Goal: Information Seeking & Learning: Learn about a topic

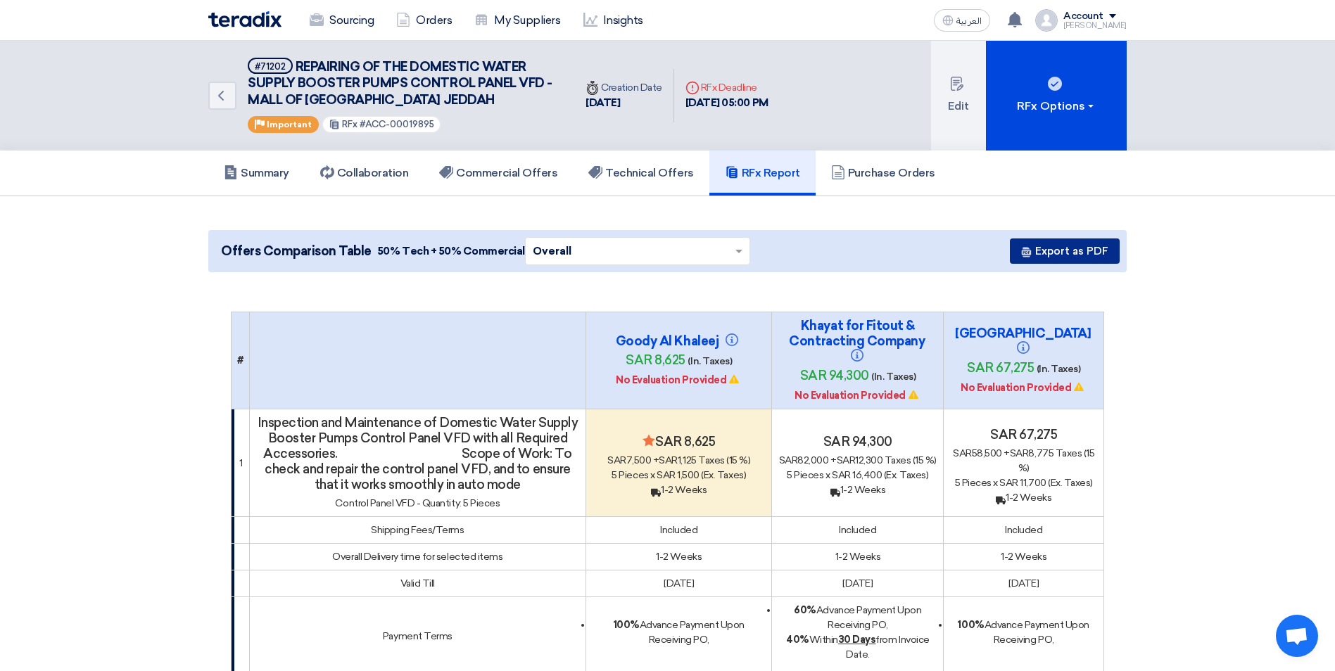
click at [1094, 257] on button "Export as PDF" at bounding box center [1065, 251] width 110 height 25
click at [332, 18] on link "Sourcing" at bounding box center [341, 20] width 87 height 31
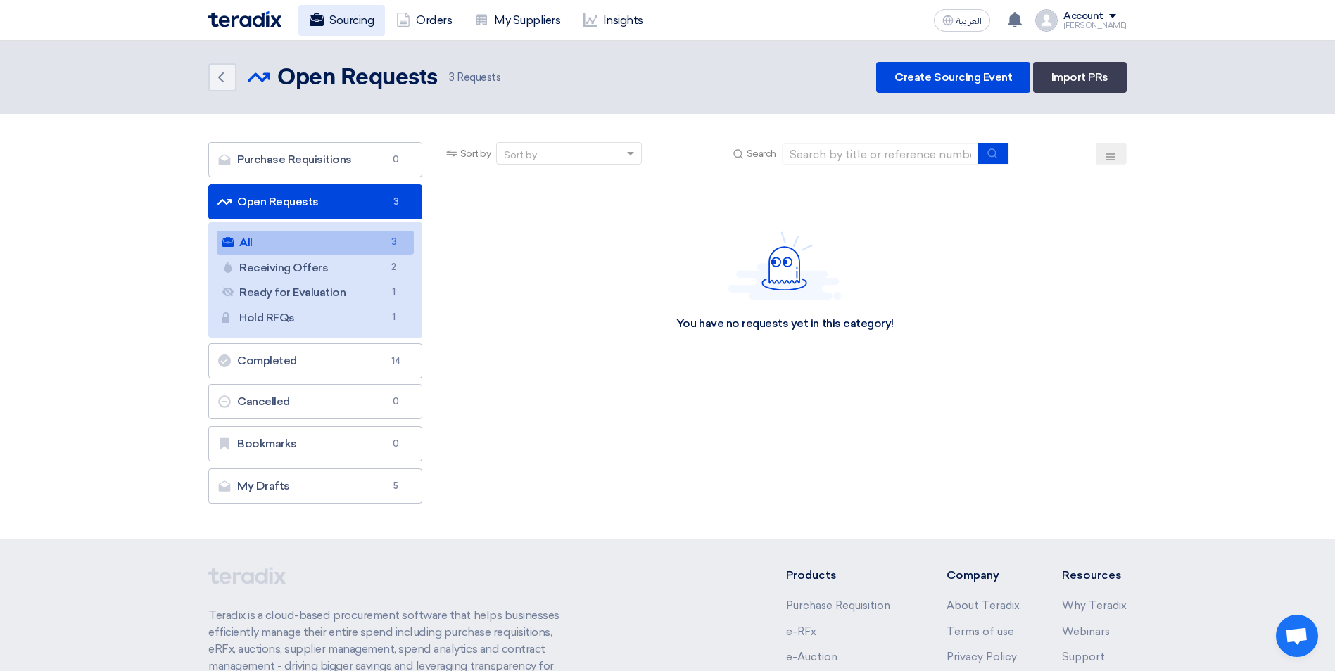
click at [359, 20] on link "Sourcing" at bounding box center [341, 20] width 87 height 31
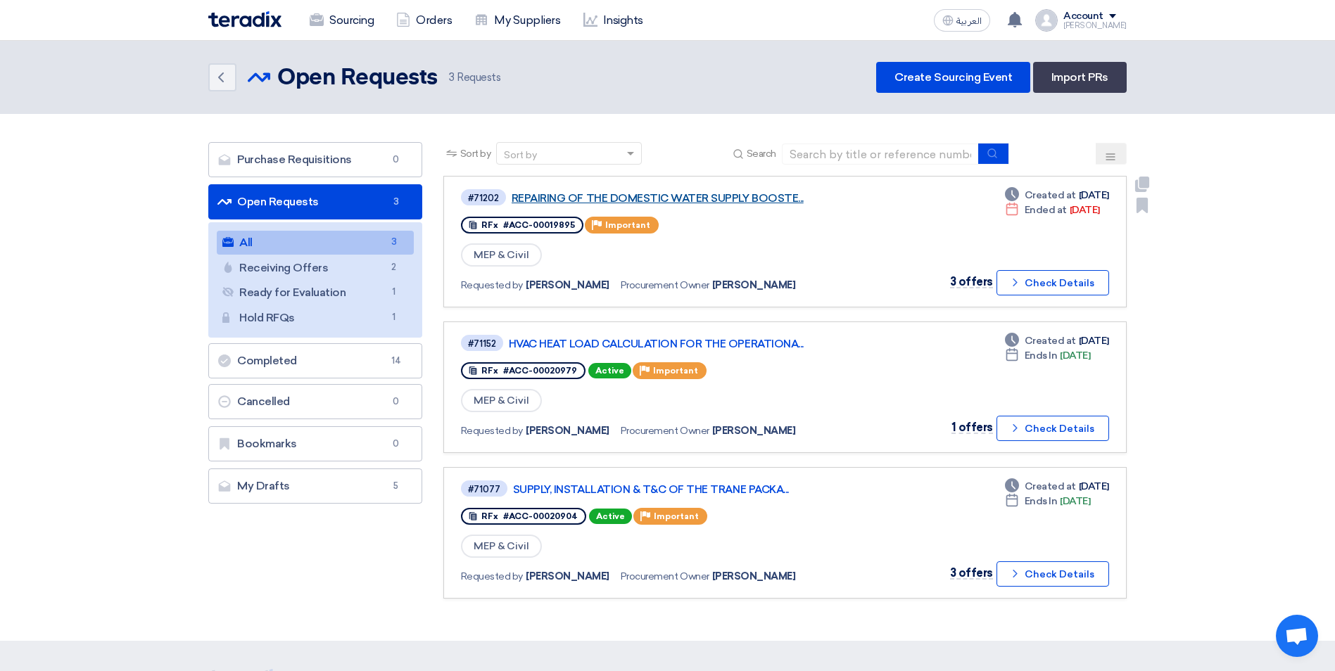
click at [707, 195] on link "REPAIRING OF THE DOMESTIC WATER SUPPLY BOOSTE..." at bounding box center [688, 198] width 352 height 13
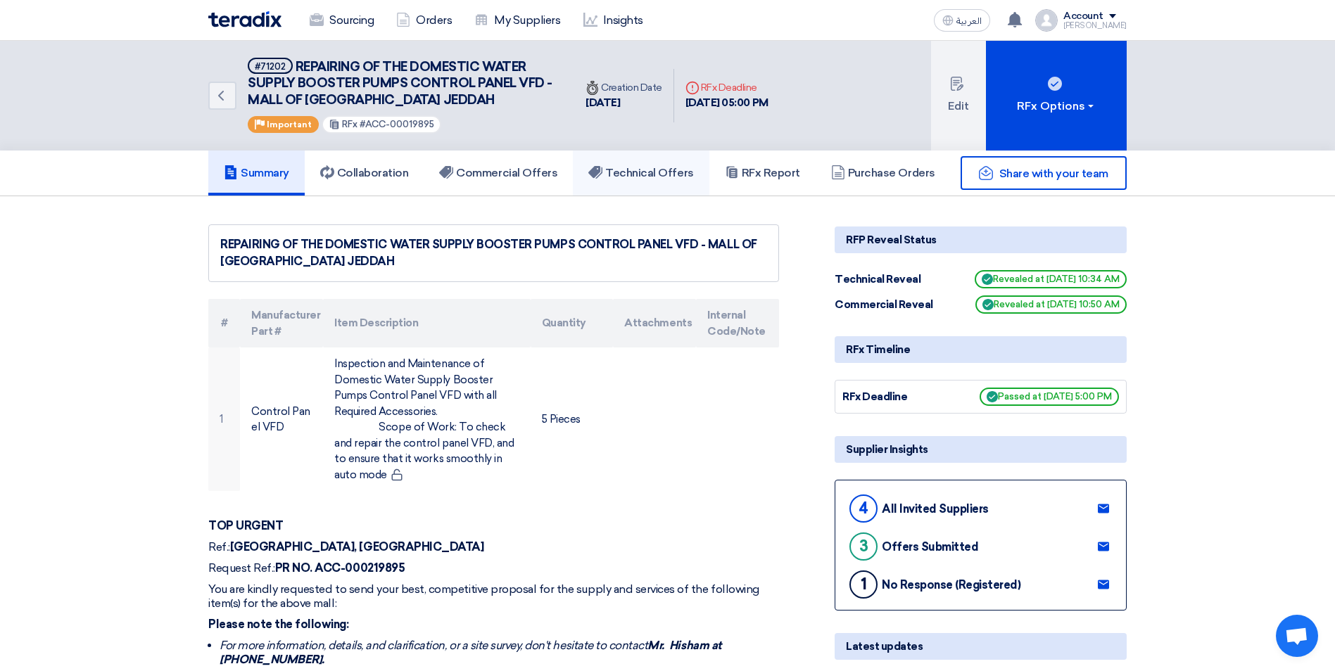
click at [621, 172] on h5 "Technical Offers" at bounding box center [640, 173] width 105 height 14
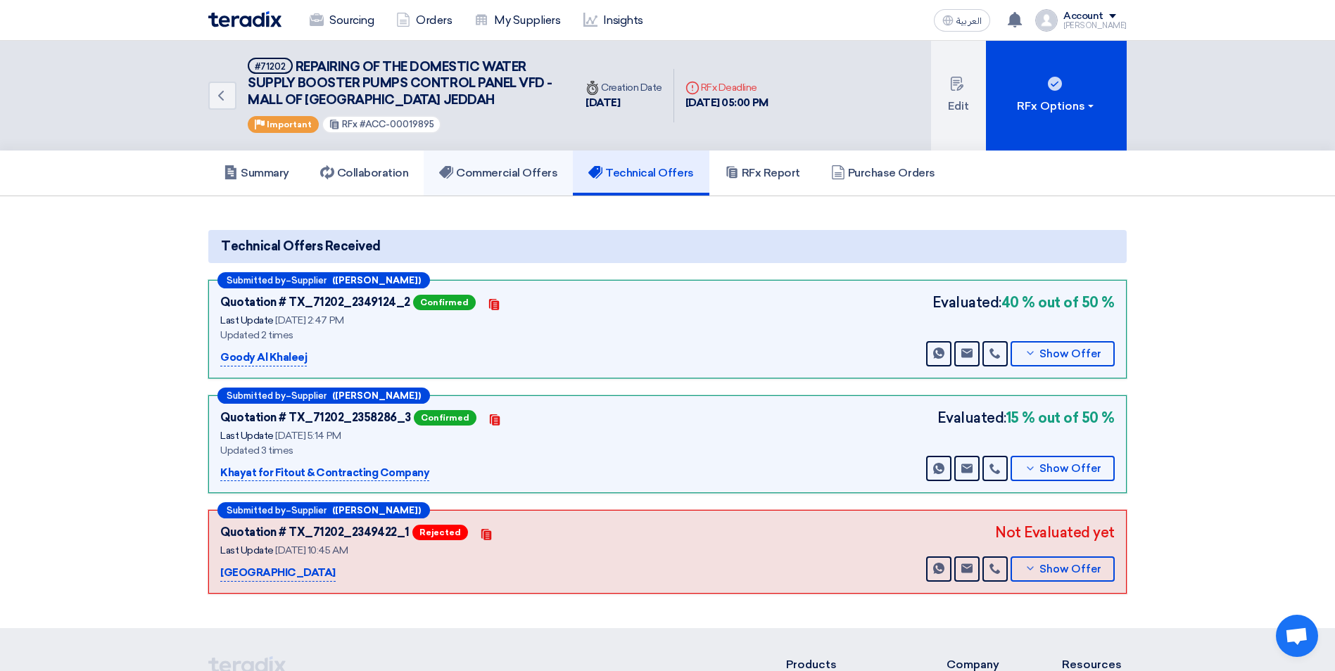
click at [535, 182] on link "Commercial Offers" at bounding box center [498, 173] width 149 height 45
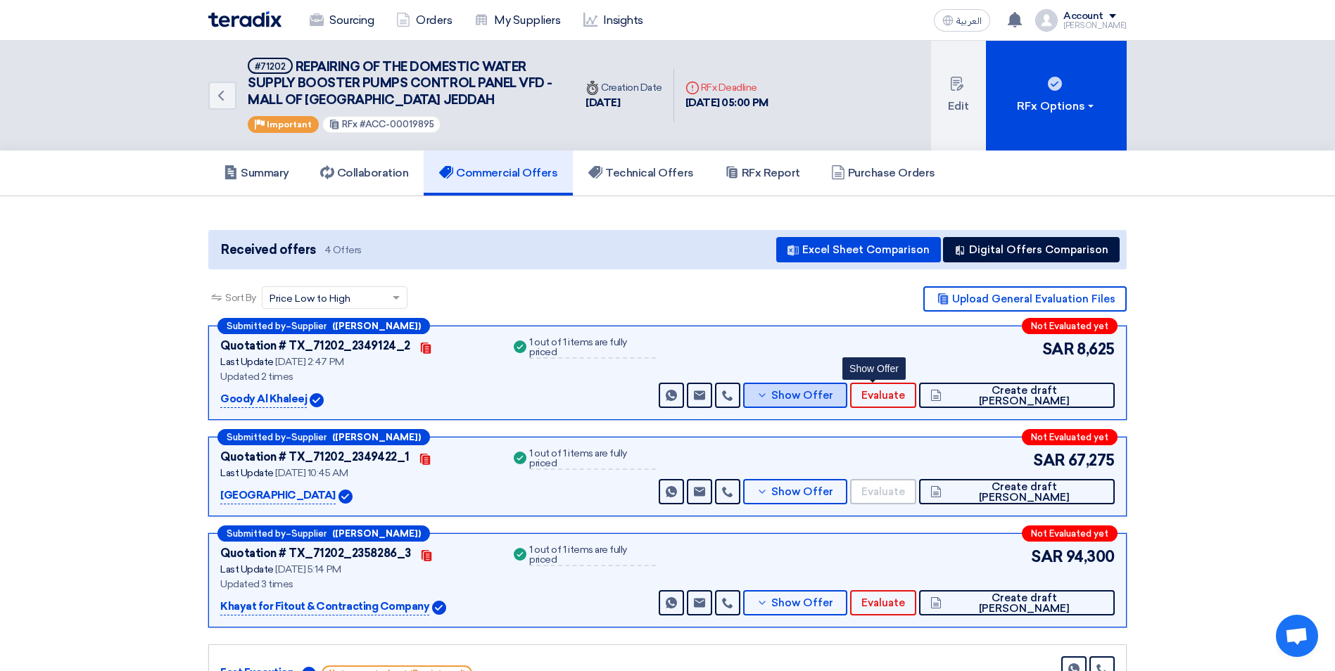
click at [833, 391] on span "Show Offer" at bounding box center [802, 396] width 62 height 11
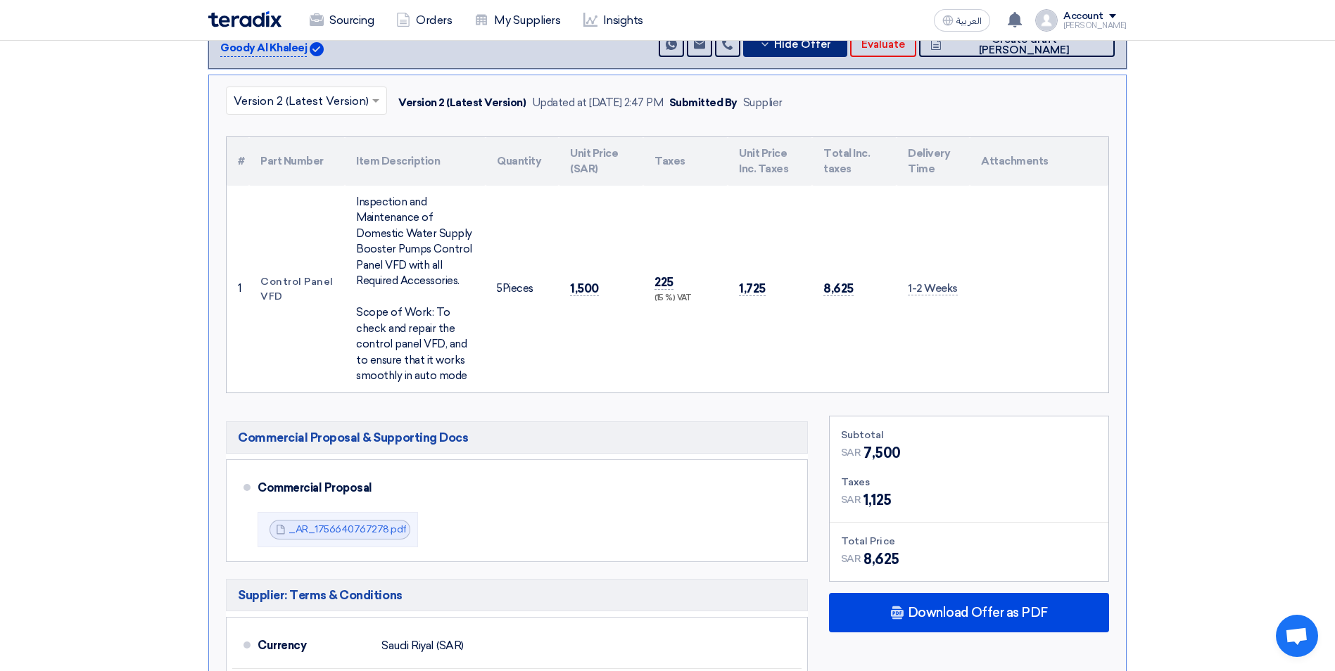
scroll to position [352, 0]
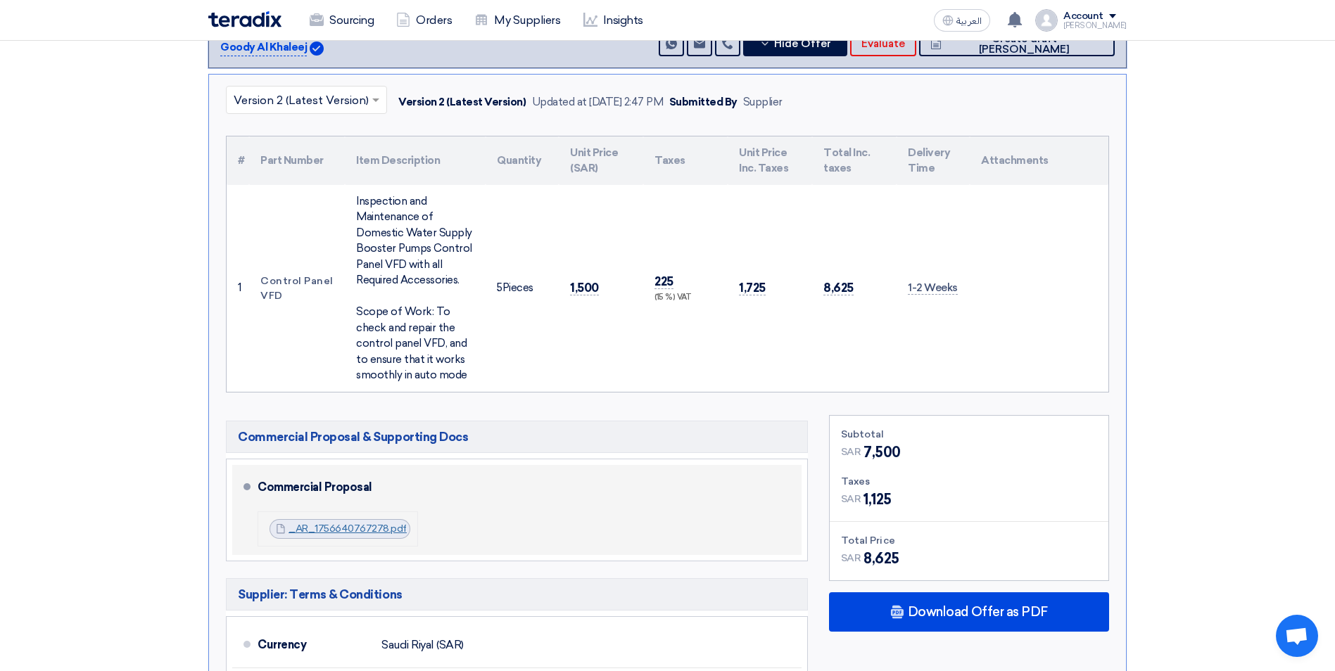
click at [347, 532] on link "_AR_1756640767278.pdf" at bounding box center [348, 529] width 118 height 12
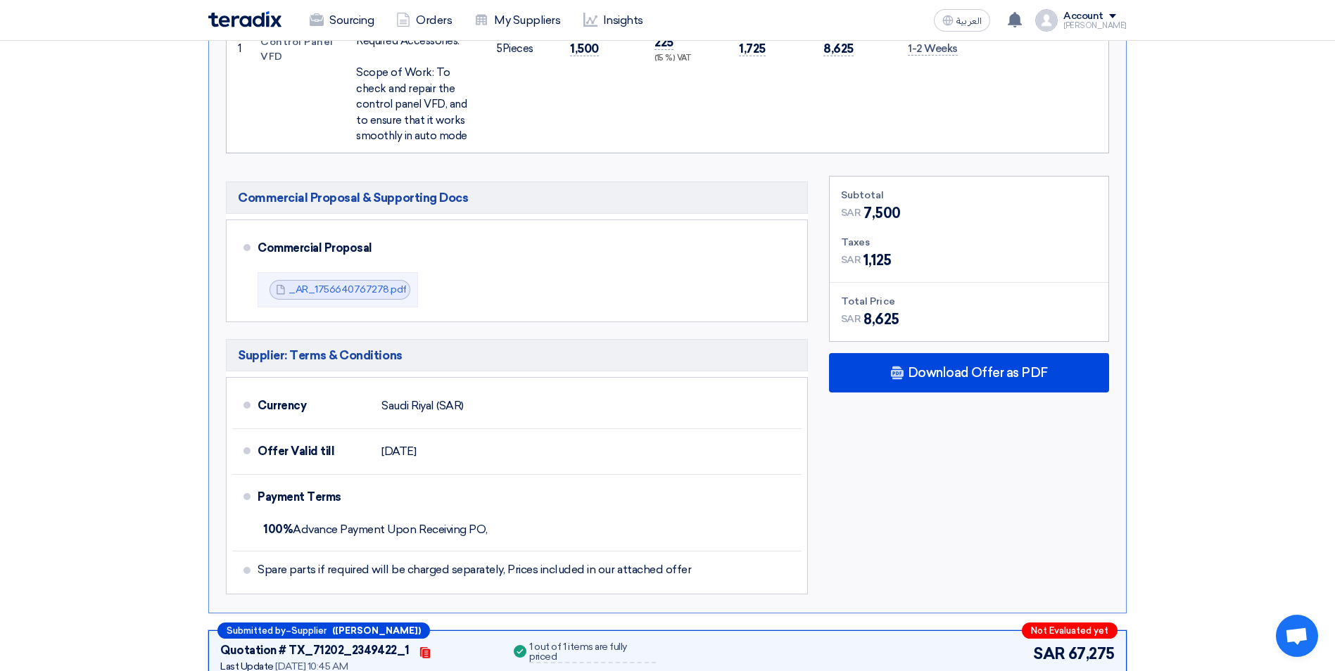
scroll to position [633, 0]
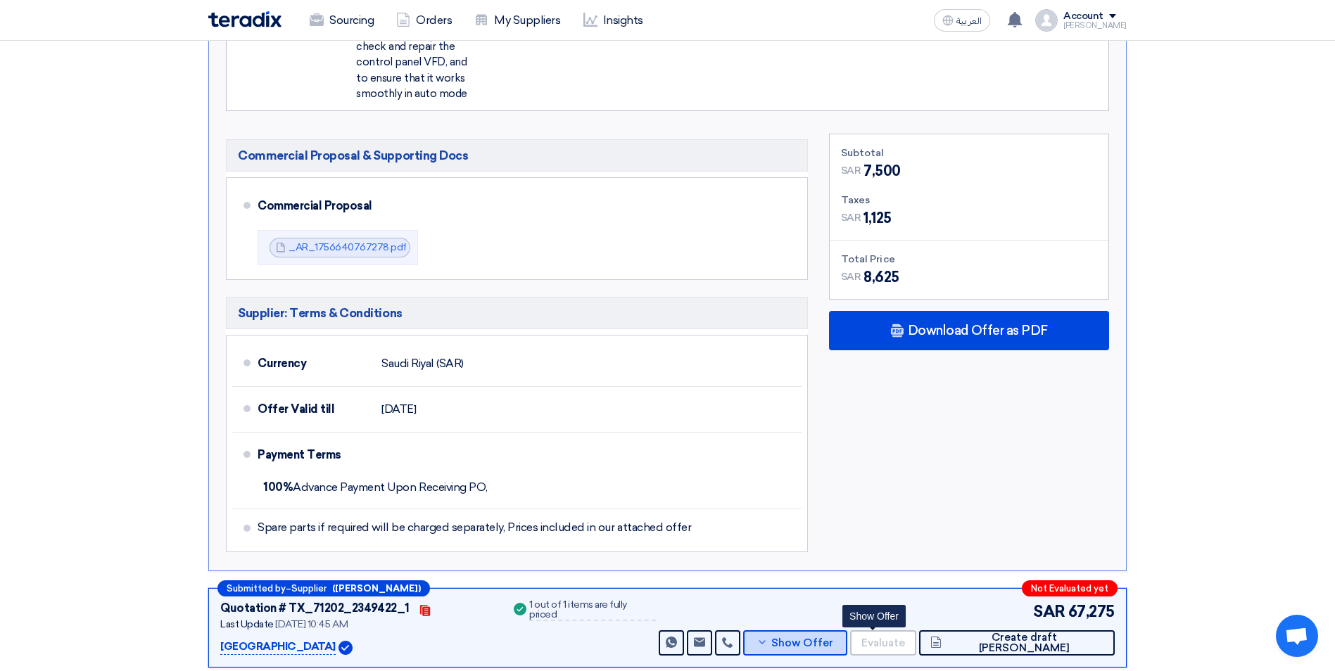
click at [833, 644] on span "Show Offer" at bounding box center [802, 643] width 62 height 11
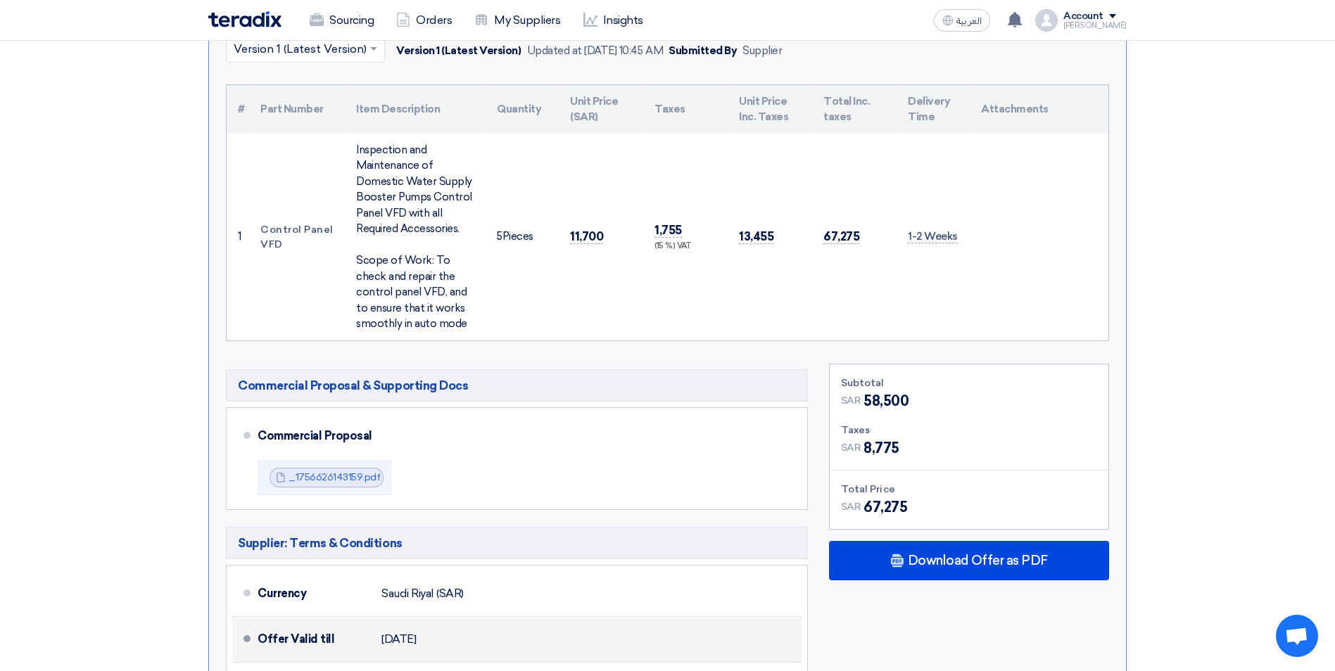
scroll to position [493, 0]
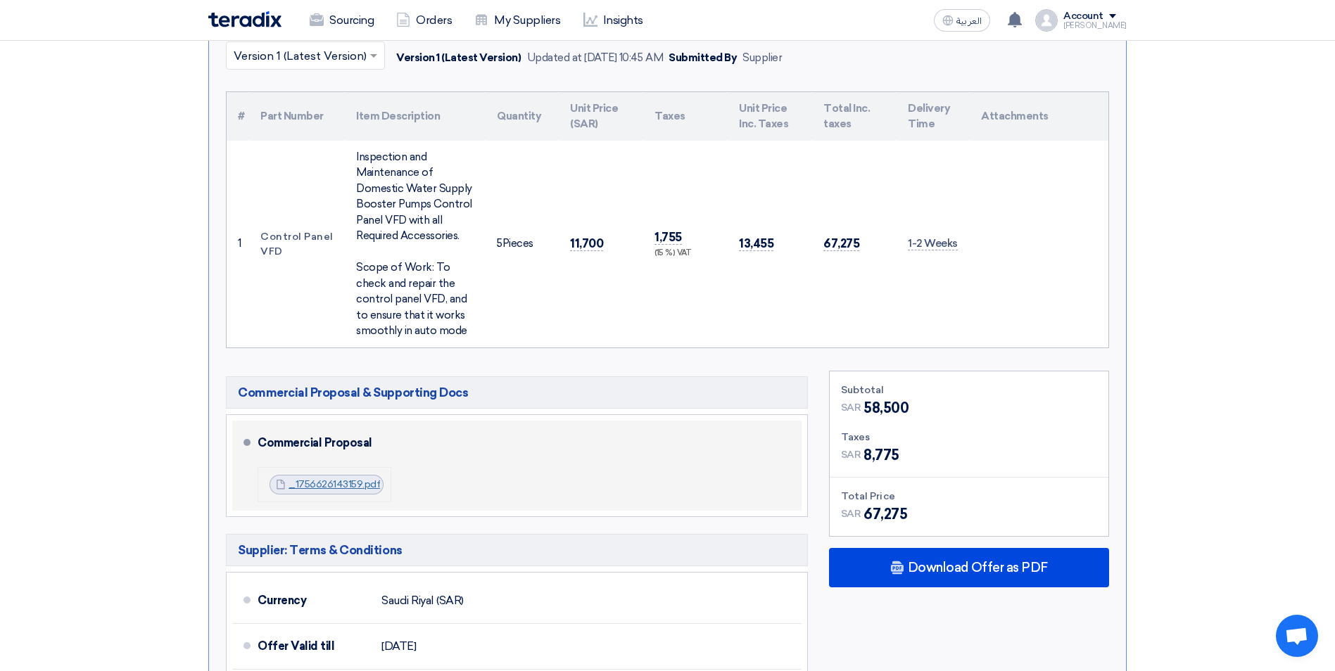
click at [307, 487] on link "_1756626143159.pdf" at bounding box center [334, 484] width 91 height 12
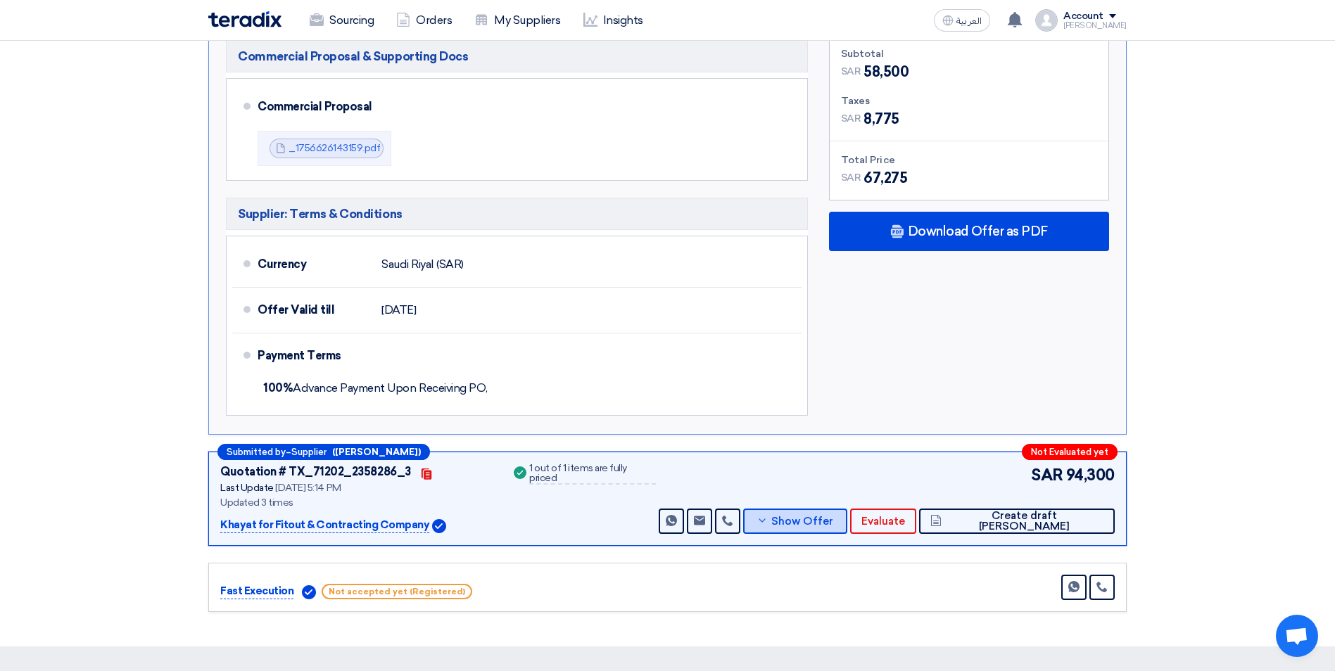
scroll to position [844, 0]
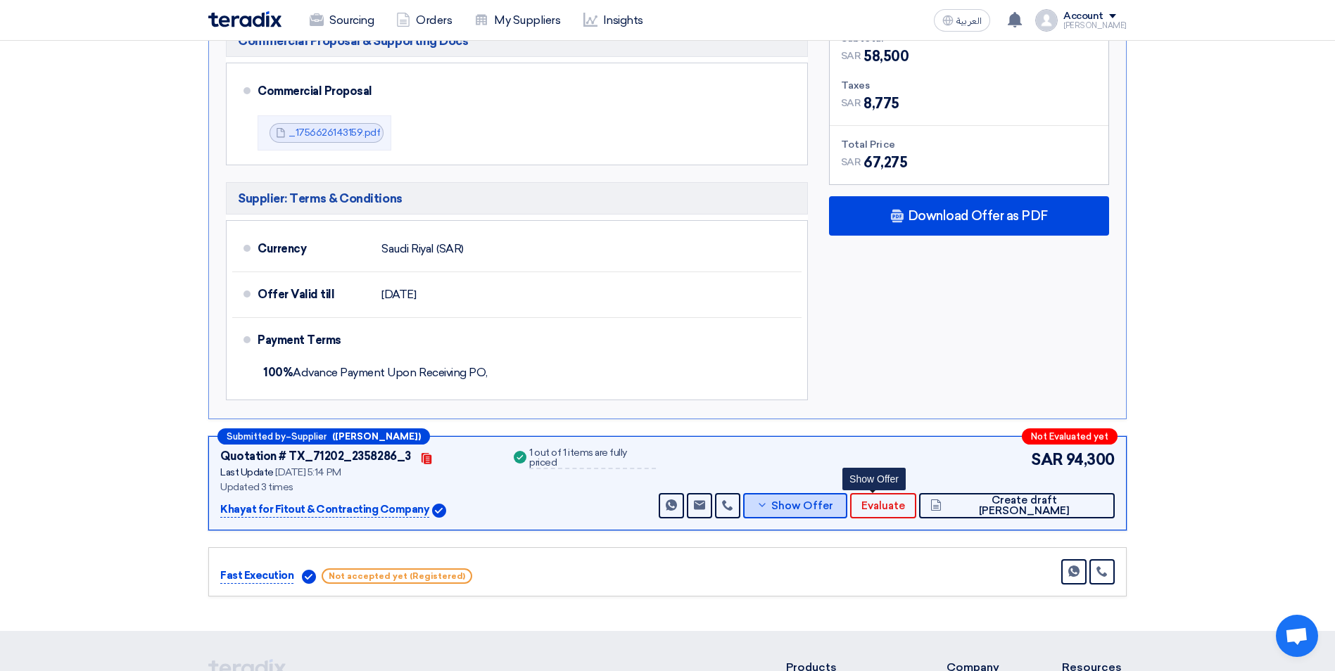
click at [833, 508] on span "Show Offer" at bounding box center [802, 506] width 62 height 11
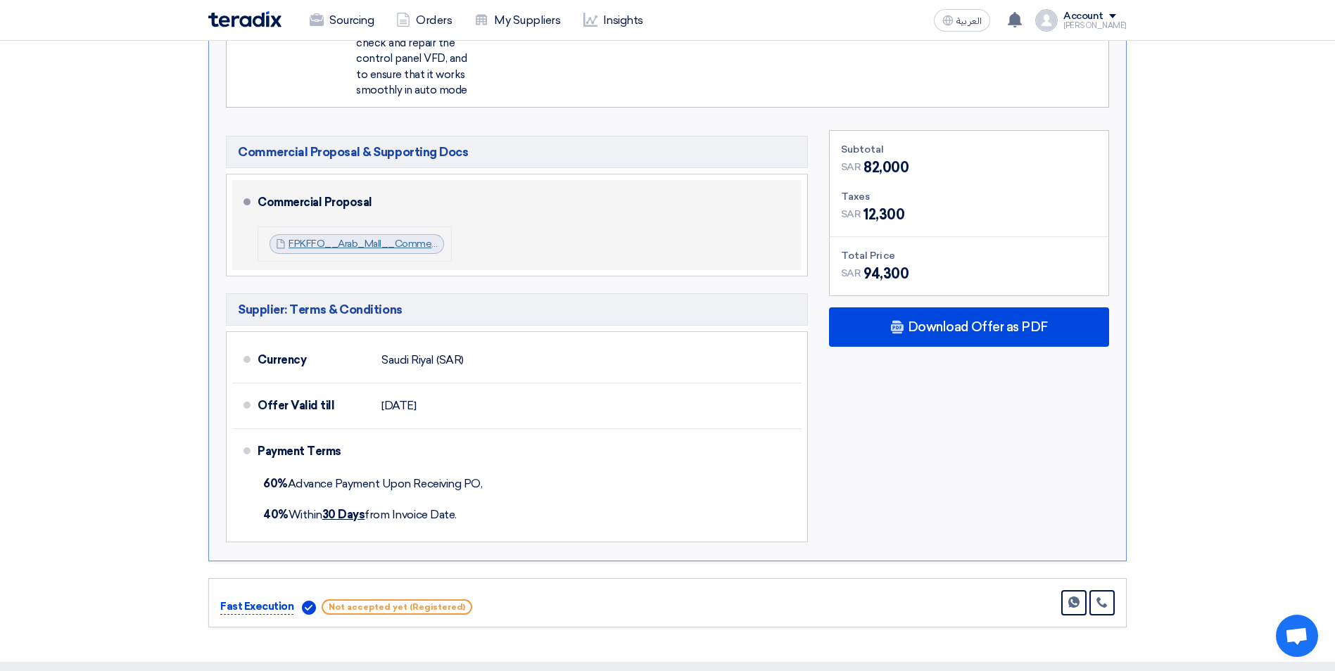
click at [362, 243] on link "FPKFFO__Arab_Mall__Commerical_1756822305876.pdf" at bounding box center [416, 244] width 255 height 12
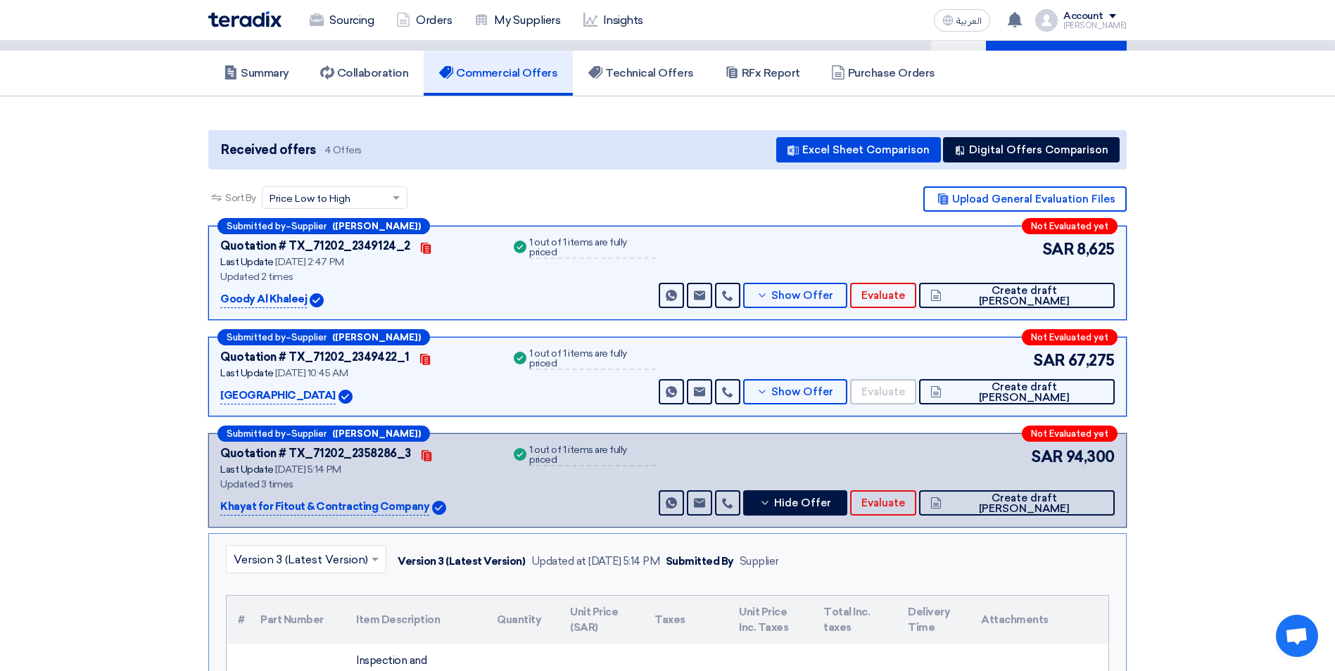
scroll to position [0, 0]
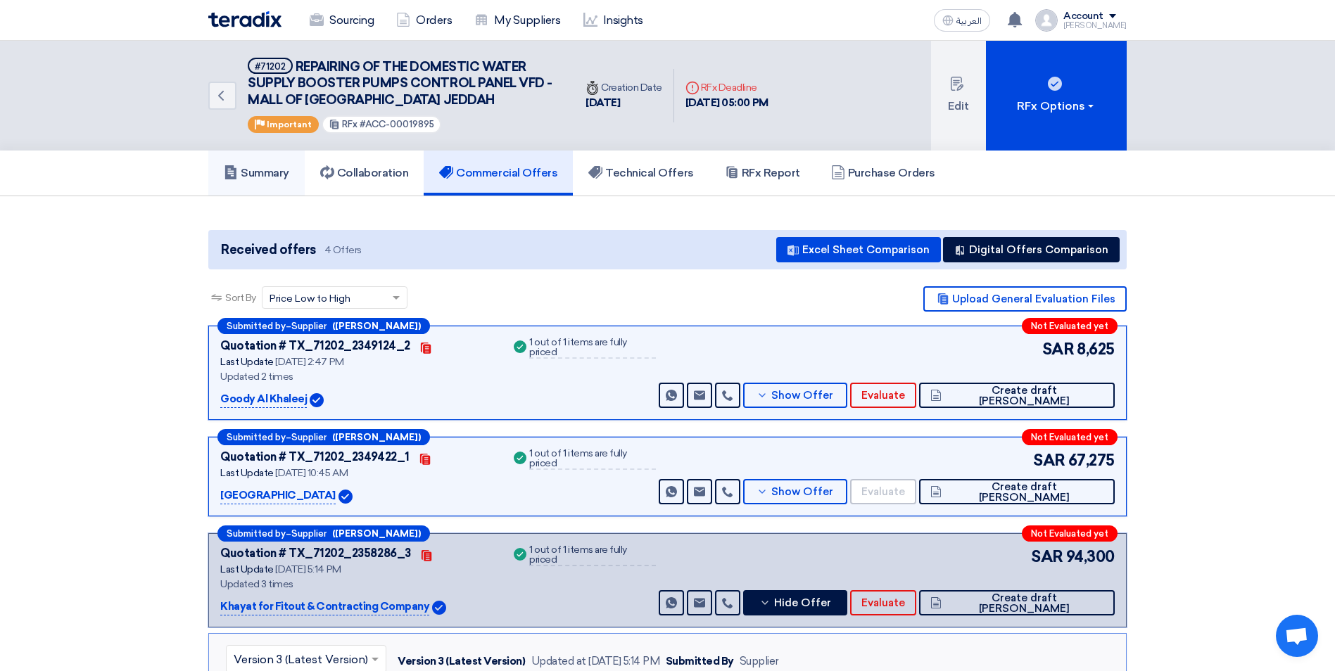
click at [279, 170] on h5 "Summary" at bounding box center [256, 173] width 65 height 14
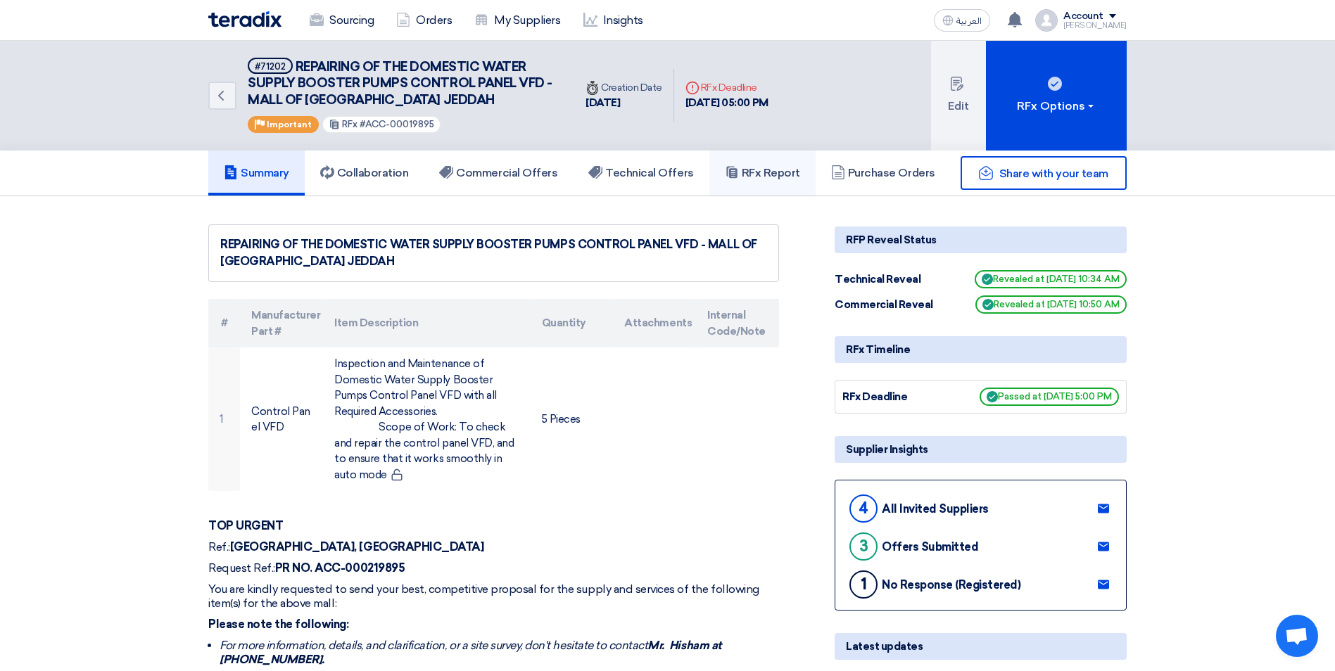
click at [762, 174] on h5 "RFx Report" at bounding box center [762, 173] width 75 height 14
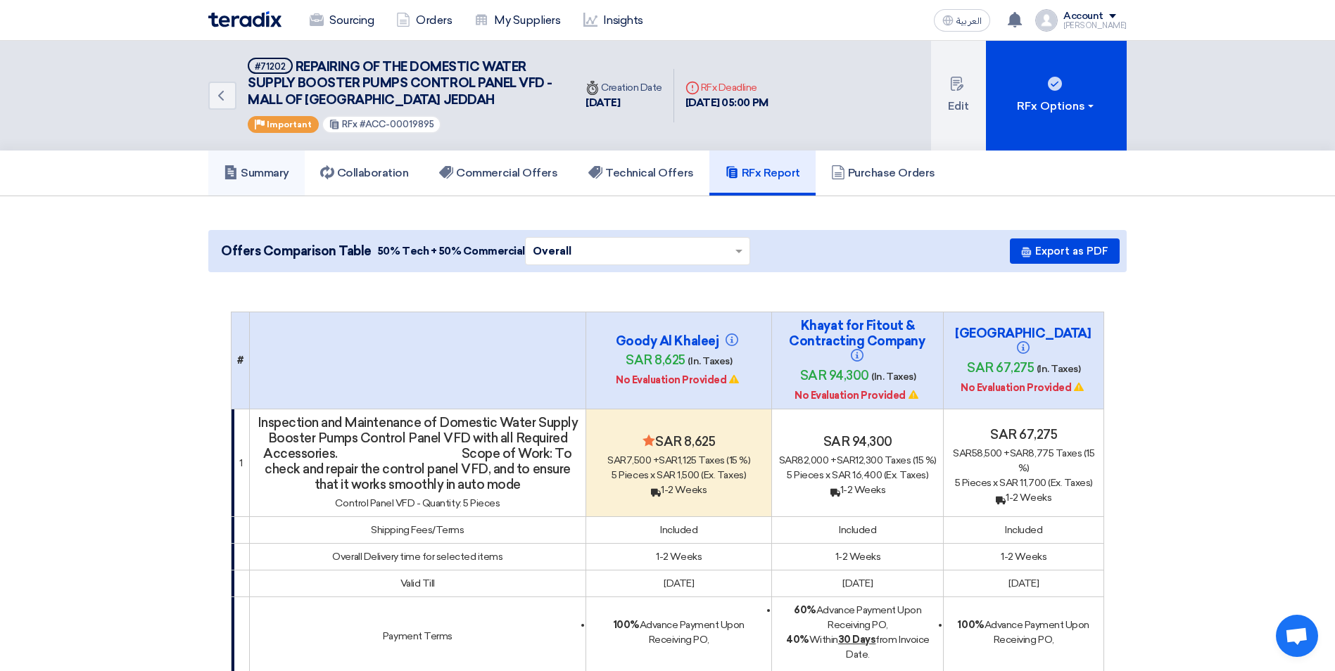
click at [268, 180] on h5 "Summary" at bounding box center [256, 173] width 65 height 14
